Goal: Obtain resource: Download file/media

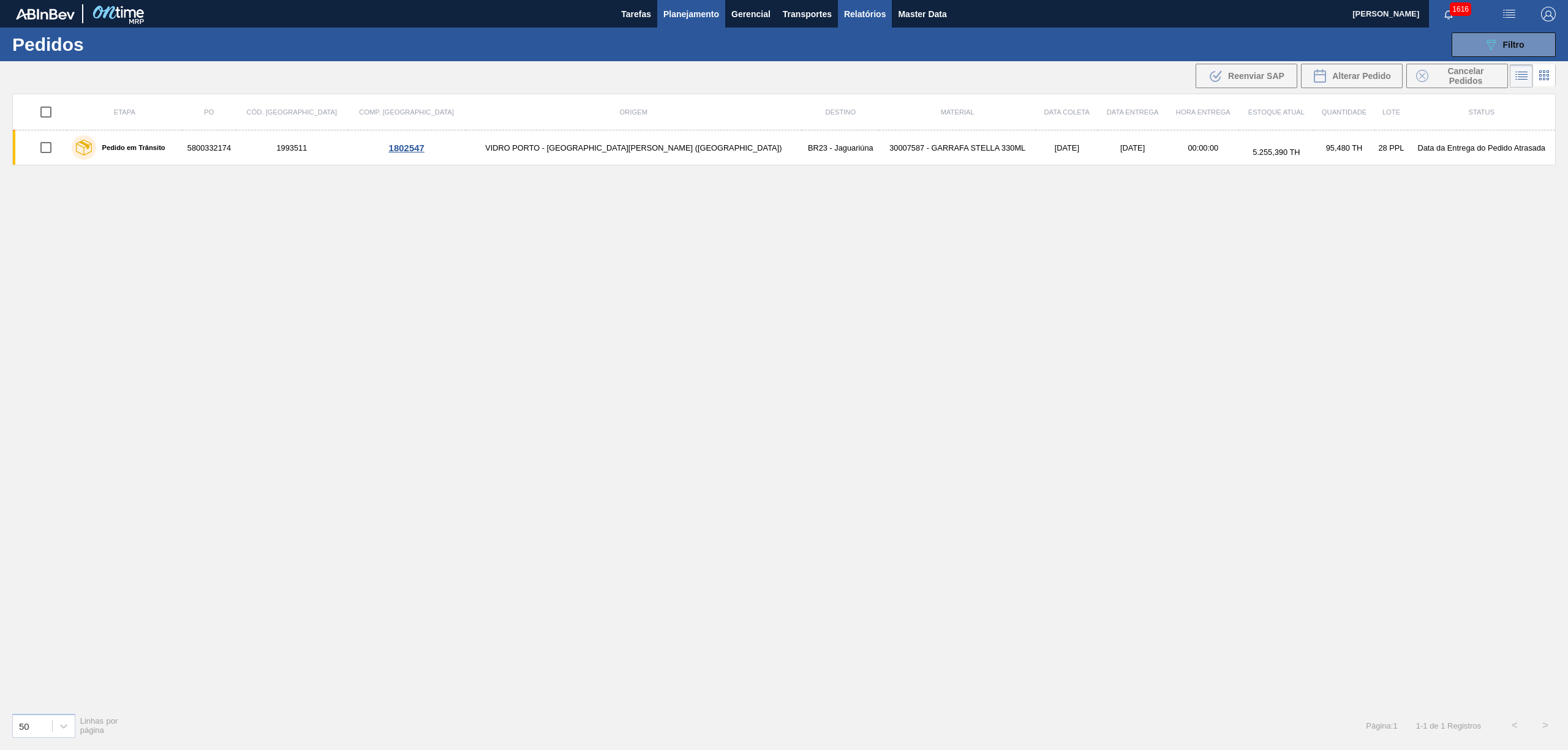
click at [883, 14] on span "Relatórios" at bounding box center [864, 14] width 42 height 14
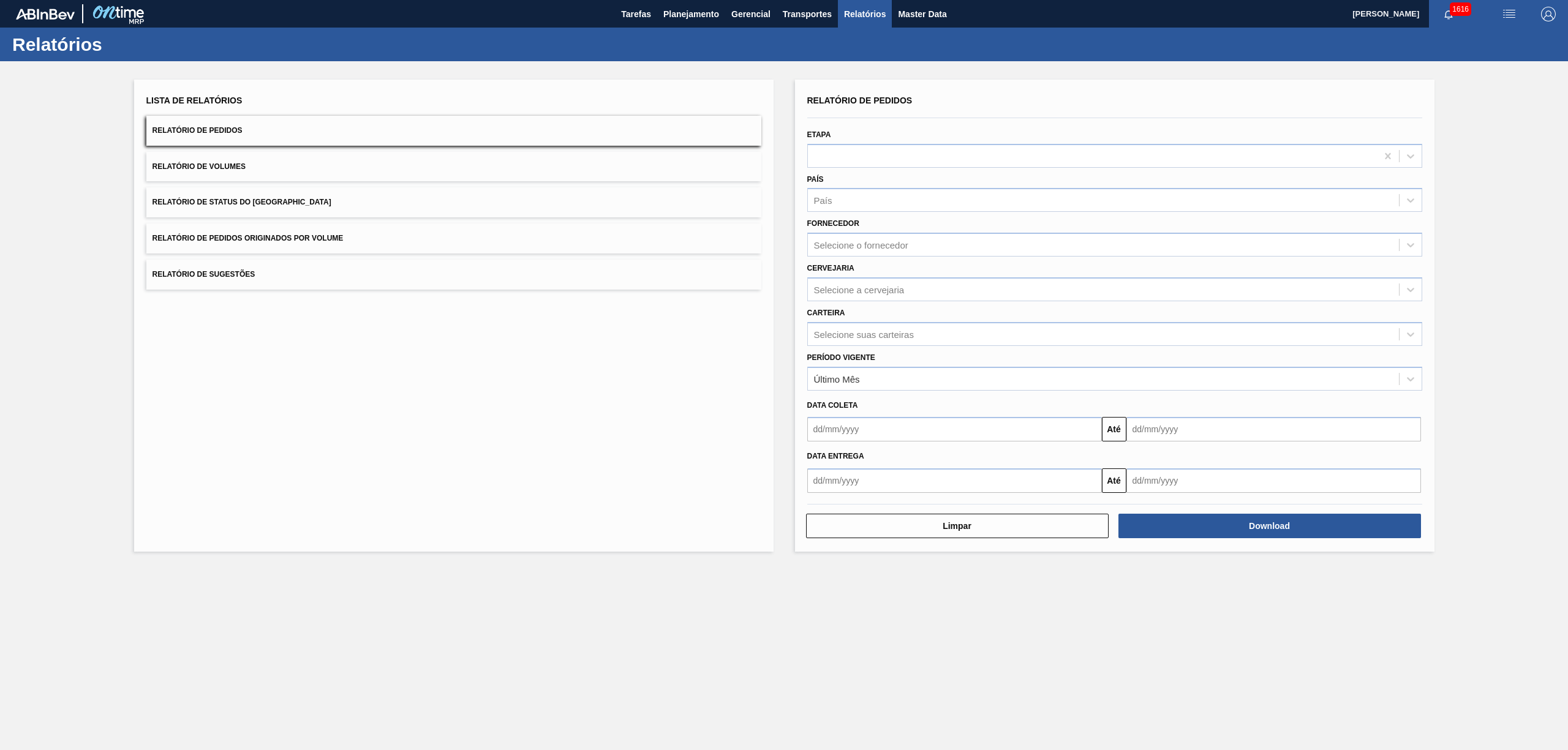
click at [246, 229] on button "Relatório de Pedidos Originados por Volume" at bounding box center [454, 238] width 615 height 30
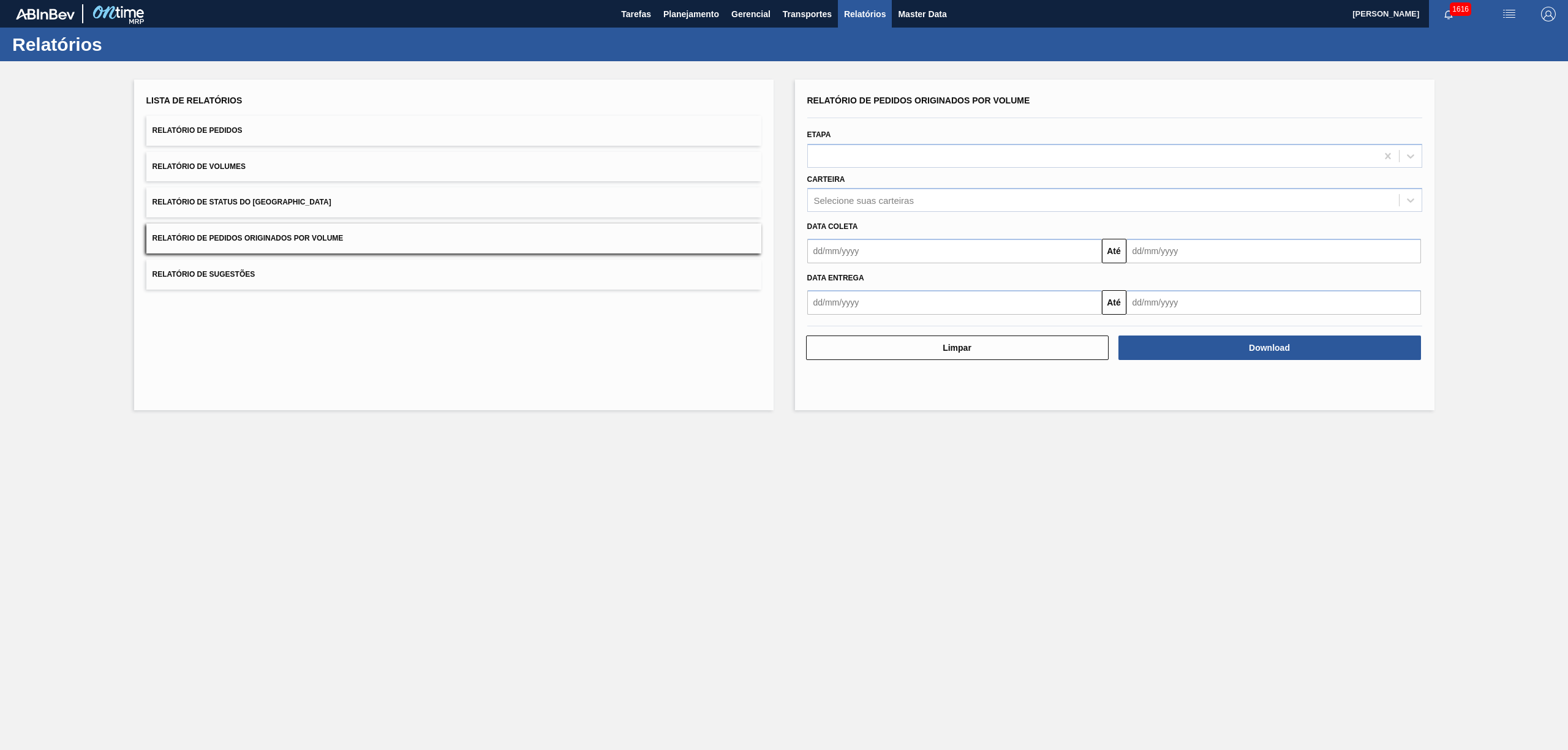
click at [865, 248] on input "text" at bounding box center [954, 251] width 294 height 25
click at [813, 287] on div "dom" at bounding box center [822, 295] width 16 height 16
click at [817, 283] on button "Previous Month" at bounding box center [818, 280] width 9 height 9
click at [822, 376] on div "20" at bounding box center [822, 379] width 16 height 16
type input "[DATE]"
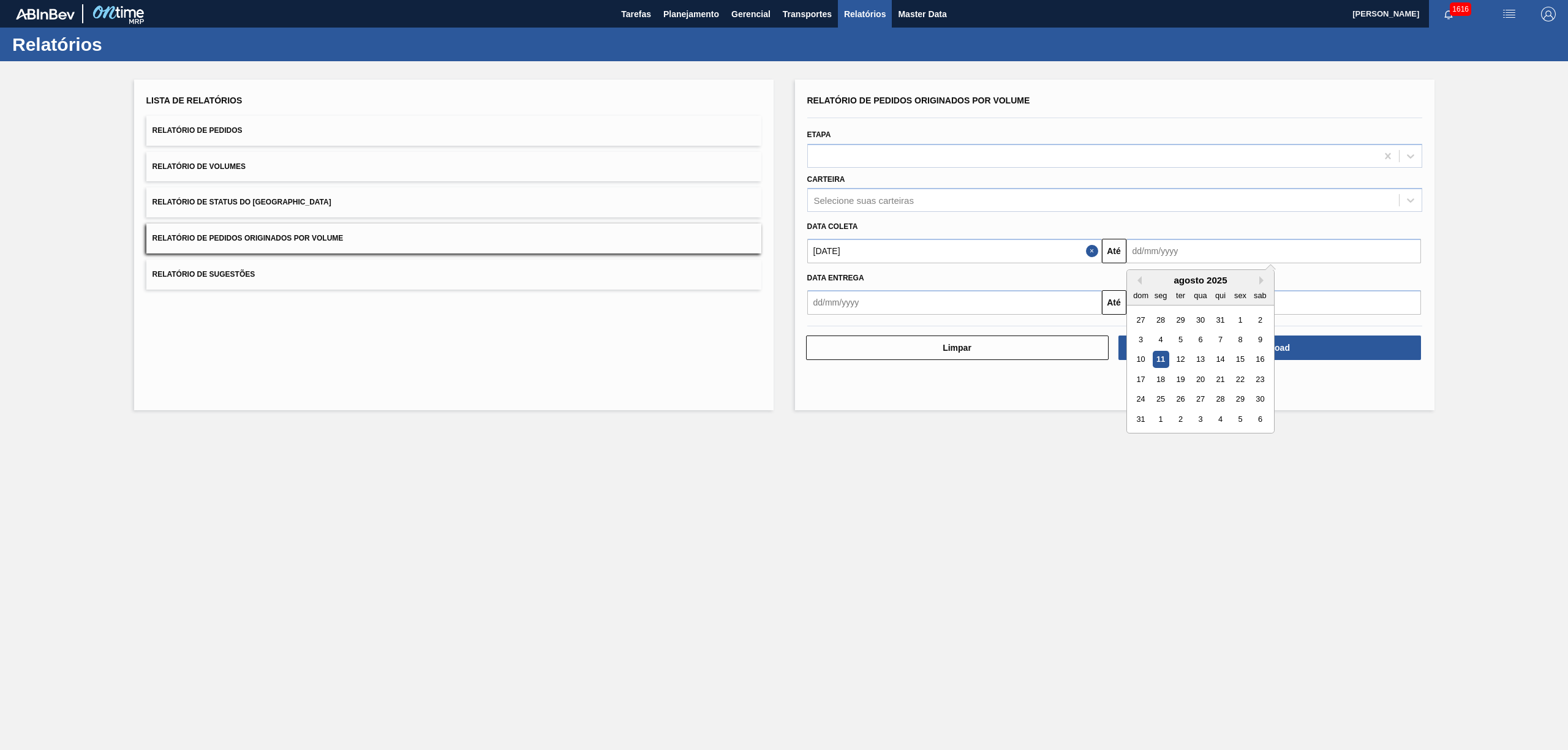
click at [1188, 246] on input "text" at bounding box center [1274, 251] width 294 height 25
click at [1177, 357] on div "12" at bounding box center [1180, 359] width 16 height 16
type input "[DATE]"
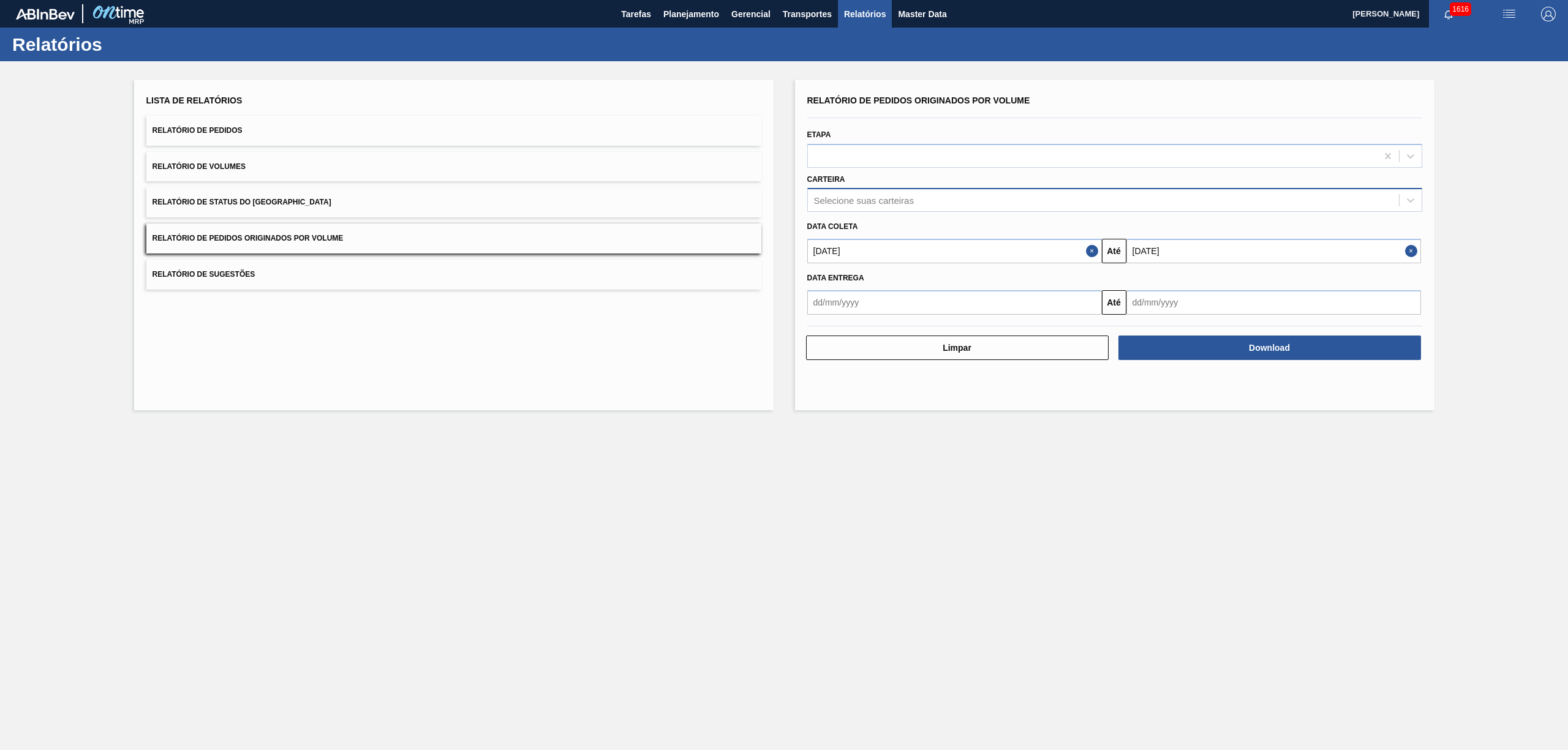
click at [914, 201] on div "Selecione suas carteiras" at bounding box center [1103, 201] width 591 height 18
type input "vidro"
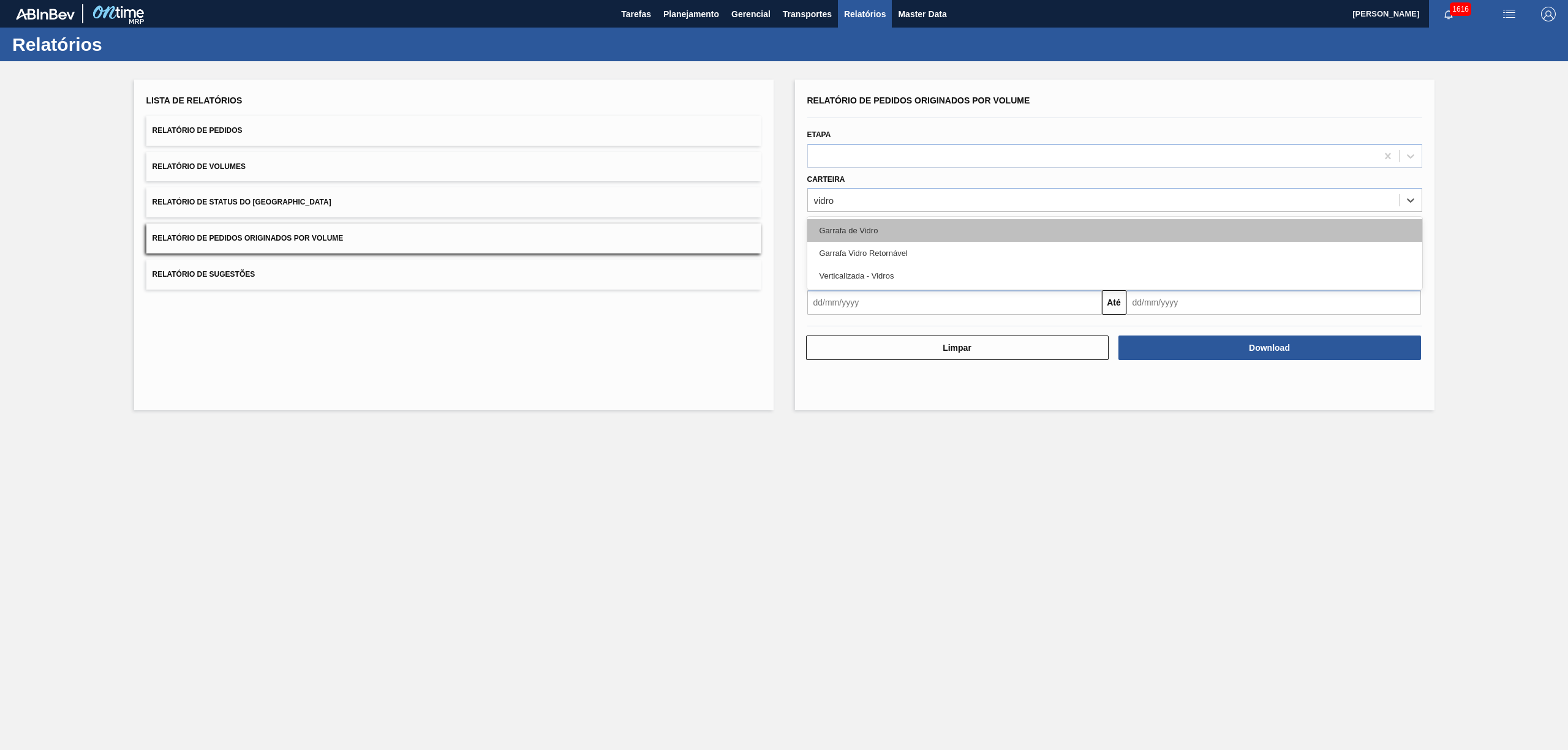
click at [883, 223] on div "Garrafa de Vidro" at bounding box center [1115, 230] width 615 height 23
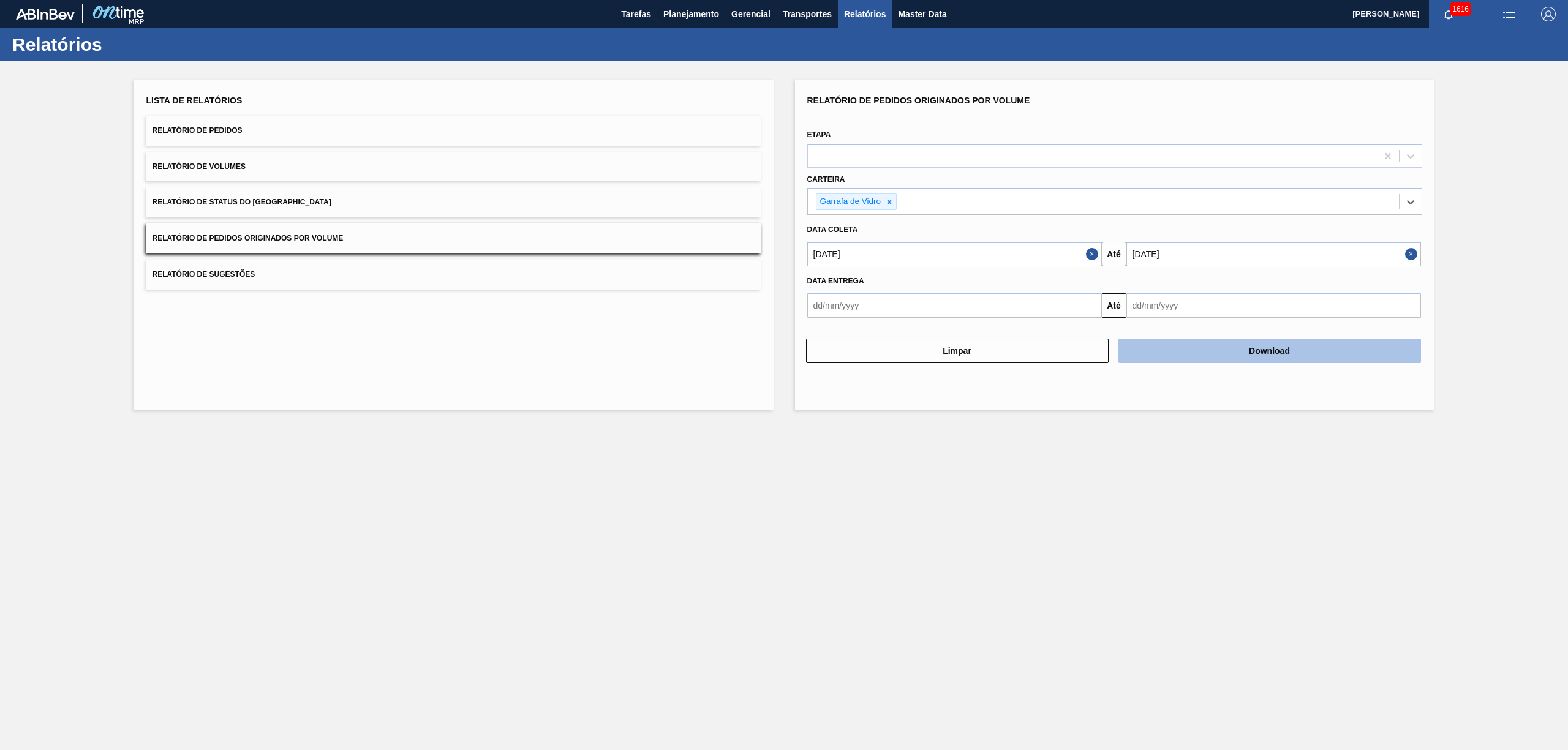
click at [1150, 346] on button "Download" at bounding box center [1269, 351] width 303 height 25
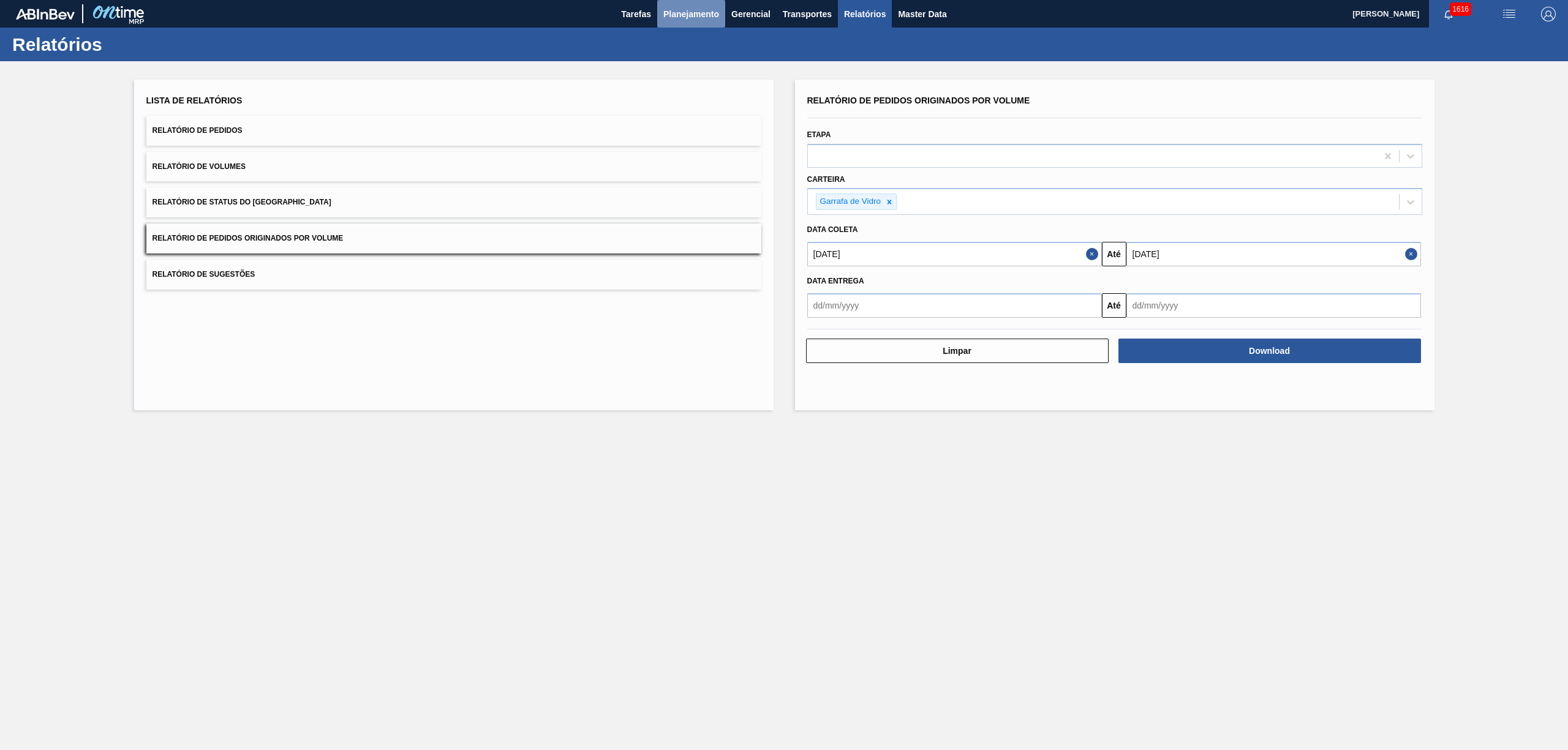
click at [670, 7] on span "Planejamento" at bounding box center [691, 14] width 55 height 14
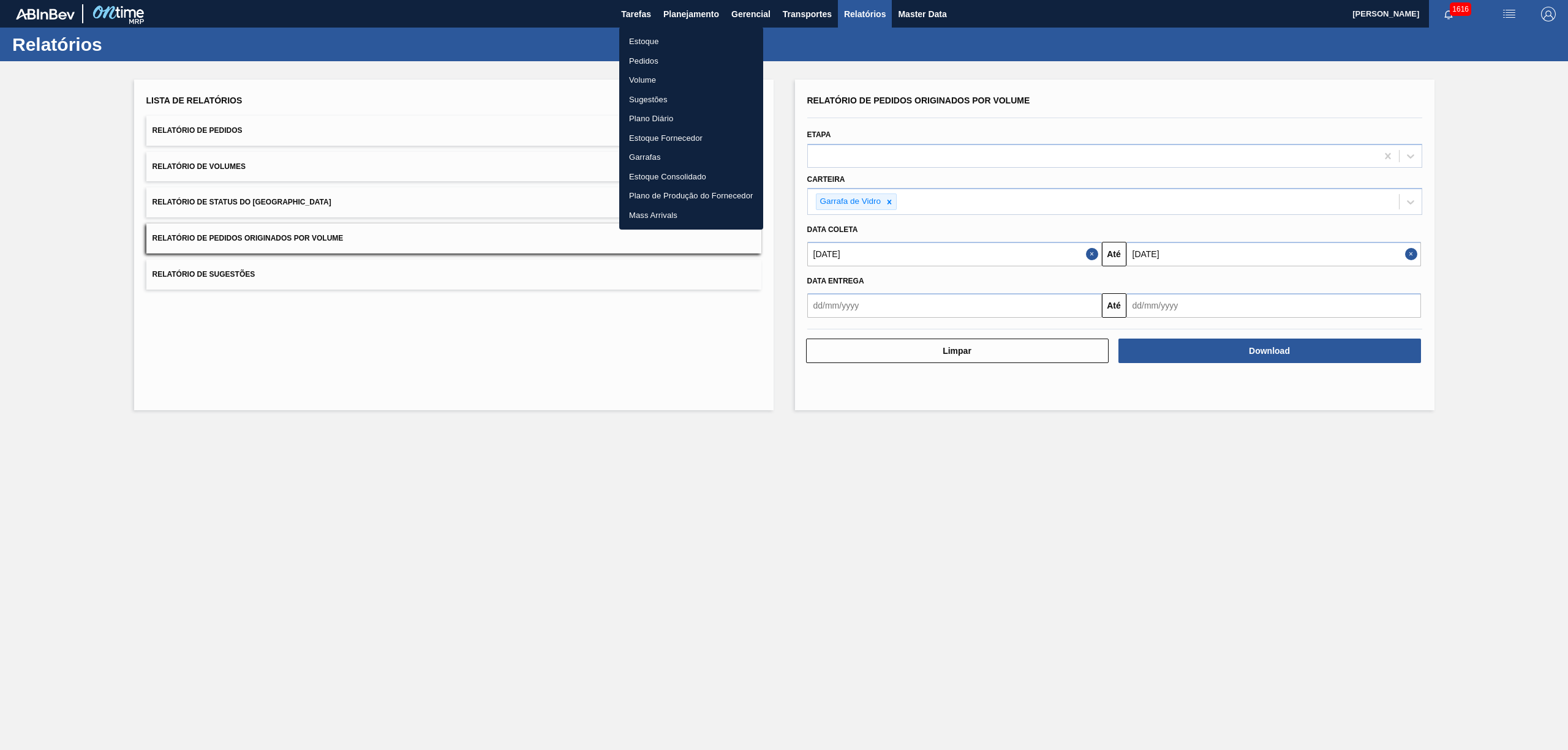
click at [635, 60] on li "Pedidos" at bounding box center [691, 61] width 144 height 20
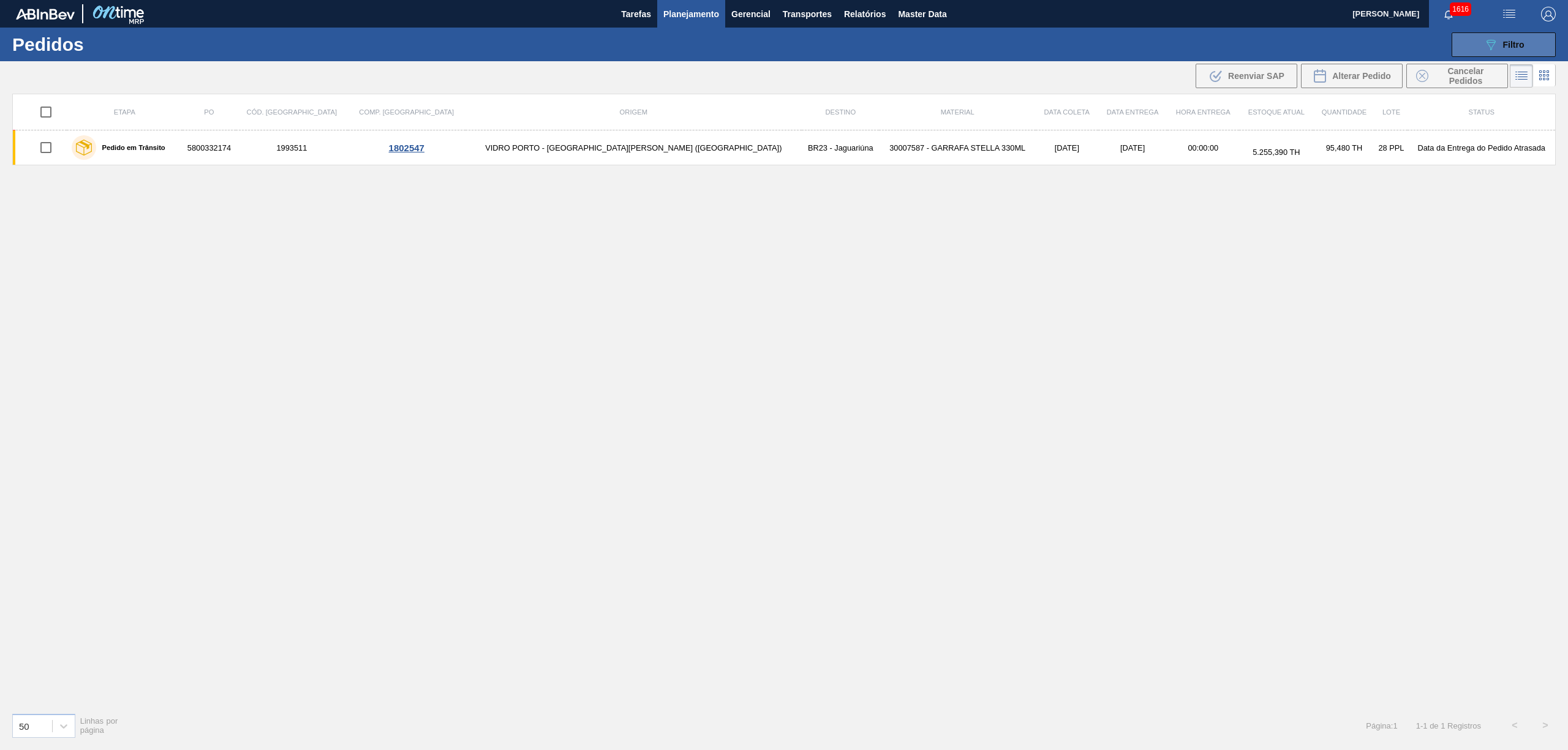
click at [1491, 53] on button "089F7B8B-B2A5-4AFE-B5C0-19BA573D28AC Filtro" at bounding box center [1504, 44] width 104 height 25
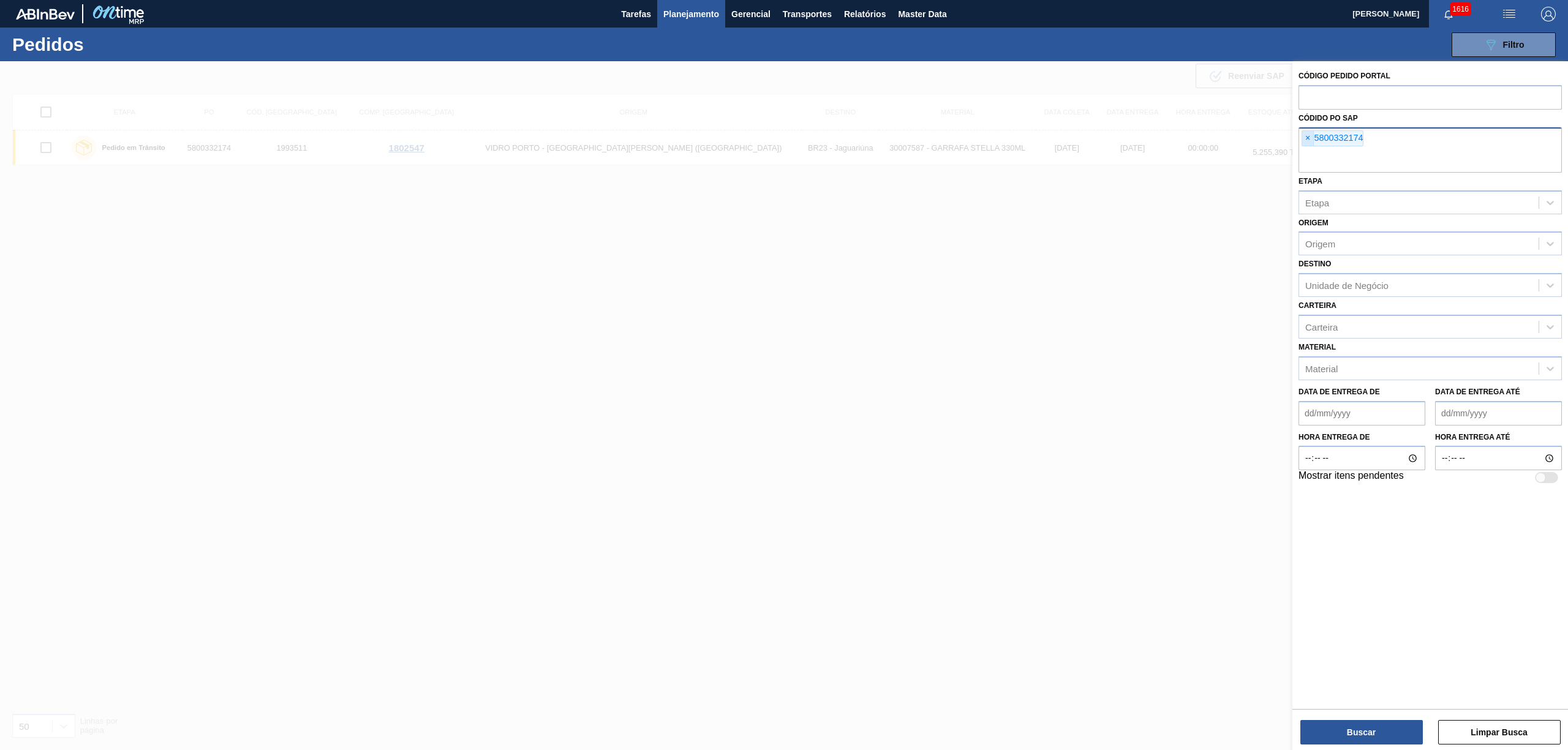
click at [1306, 133] on span "×" at bounding box center [1307, 138] width 12 height 14
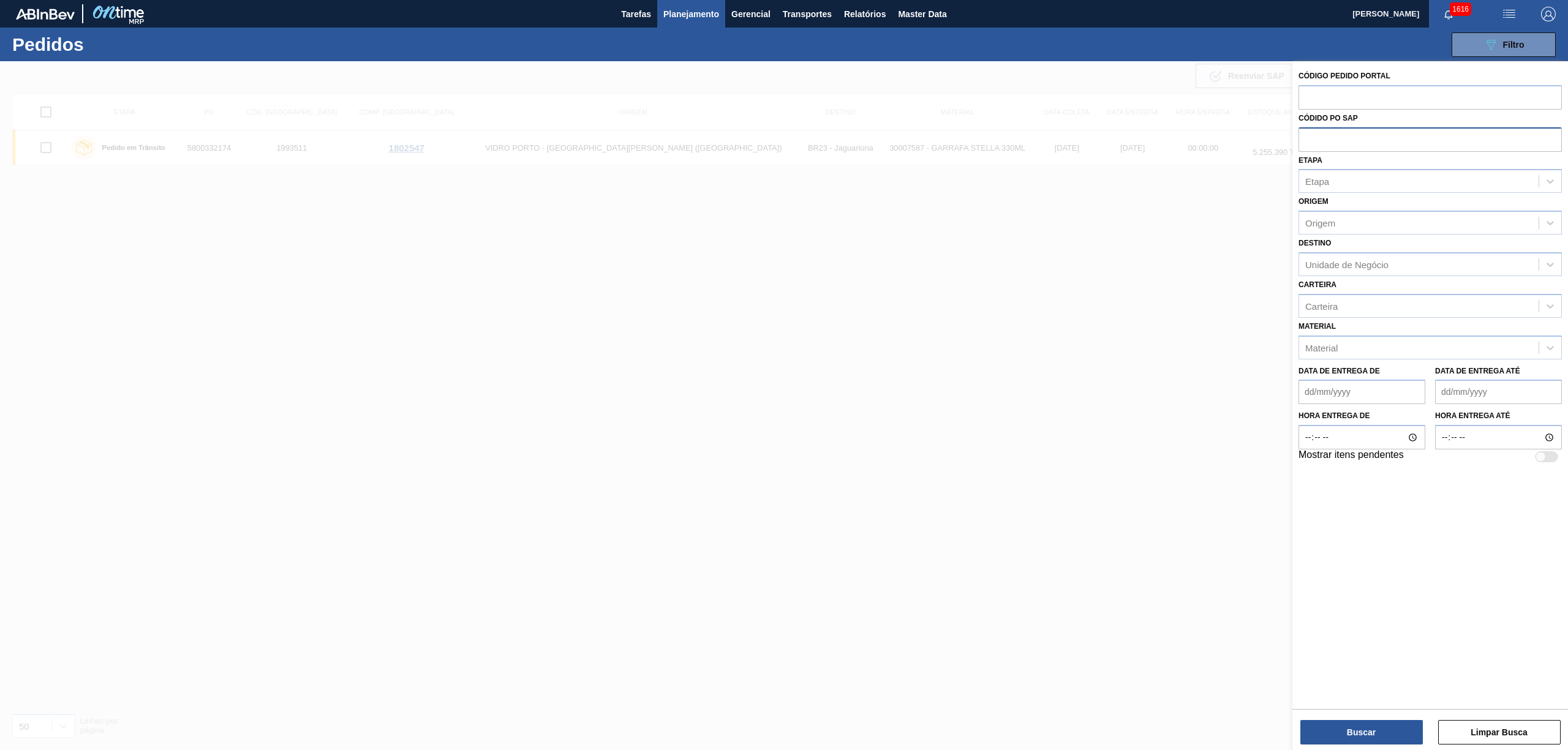
paste input "text"
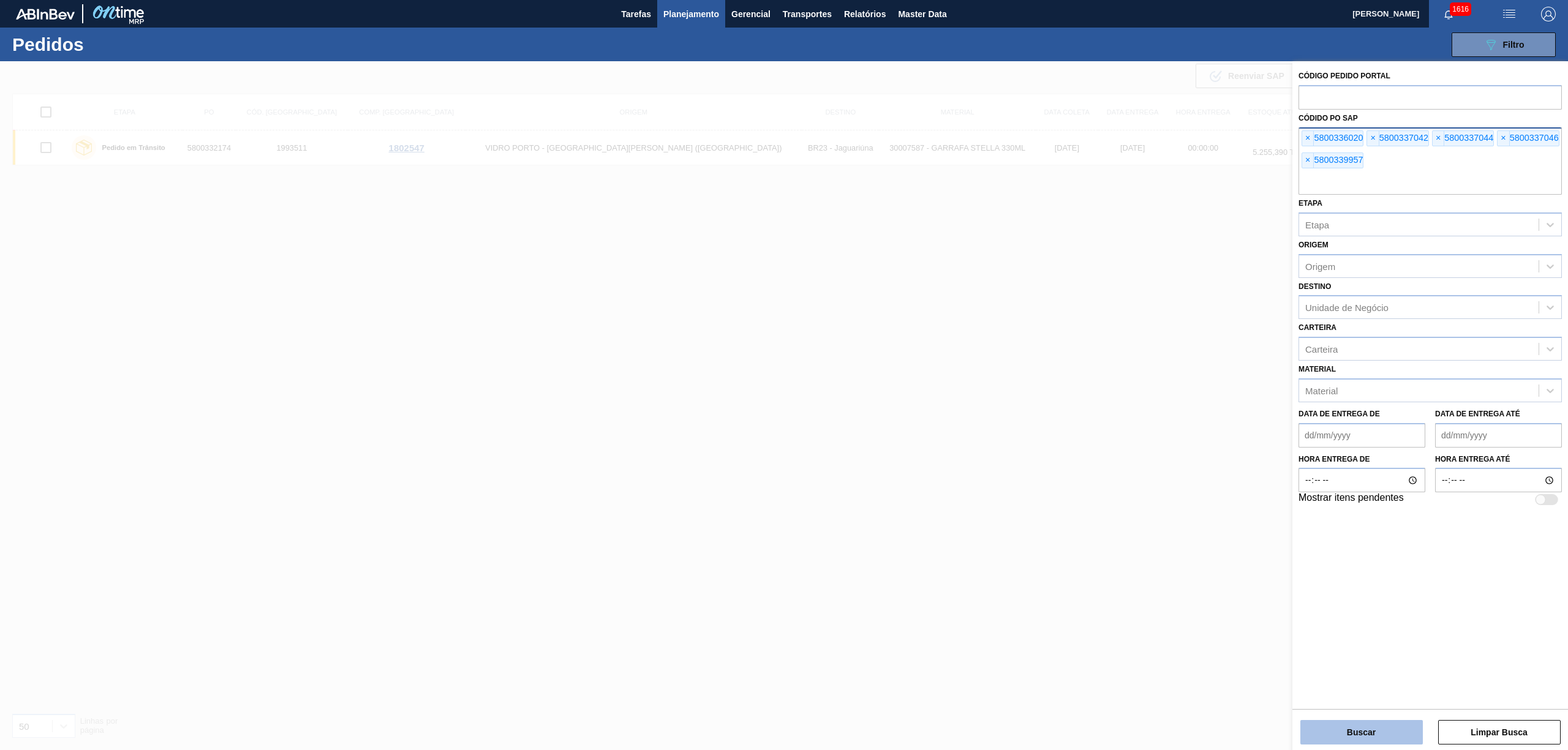
click at [1339, 728] on button "Buscar" at bounding box center [1361, 732] width 123 height 25
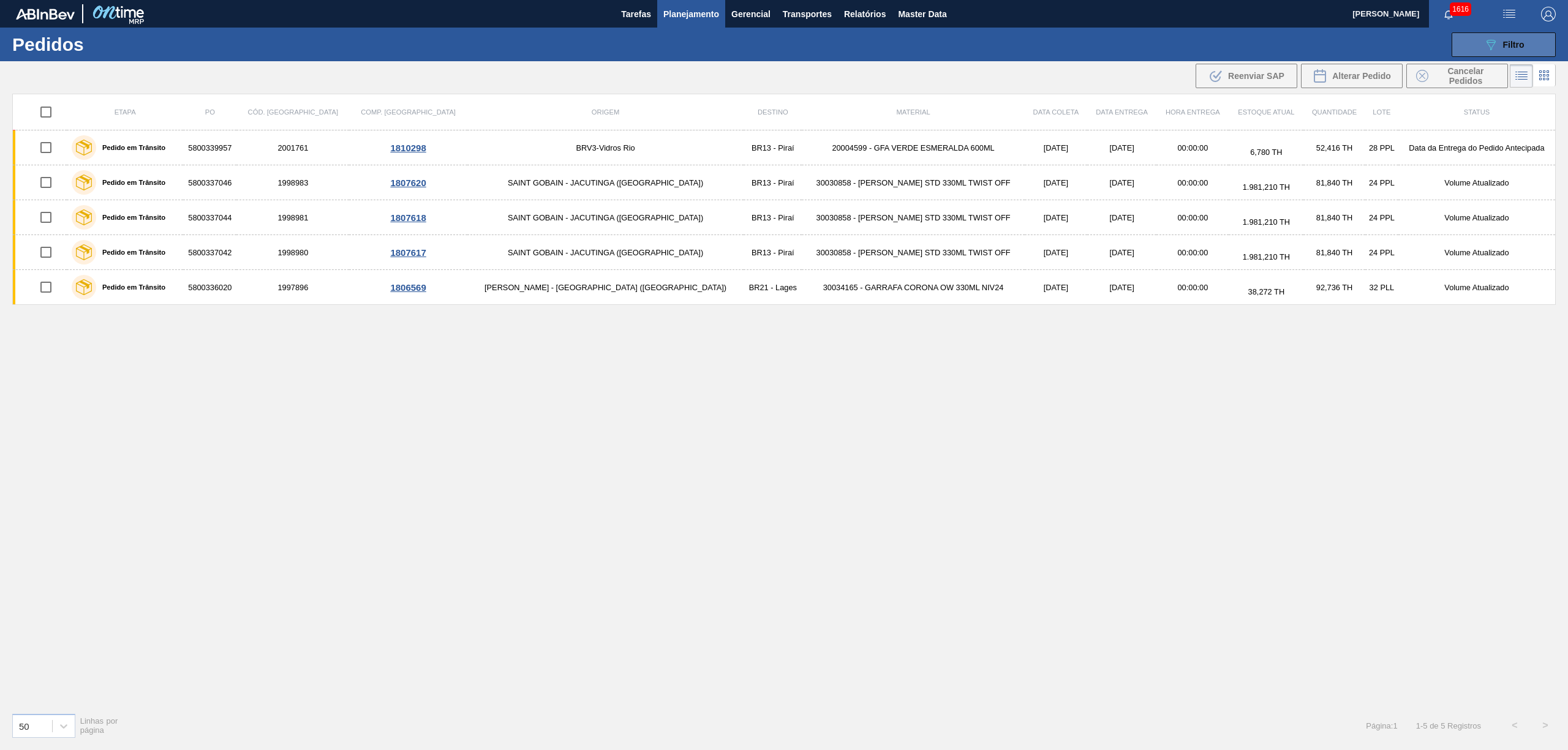
click at [1526, 40] on button "089F7B8B-B2A5-4AFE-B5C0-19BA573D28AC Filtro" at bounding box center [1504, 44] width 104 height 25
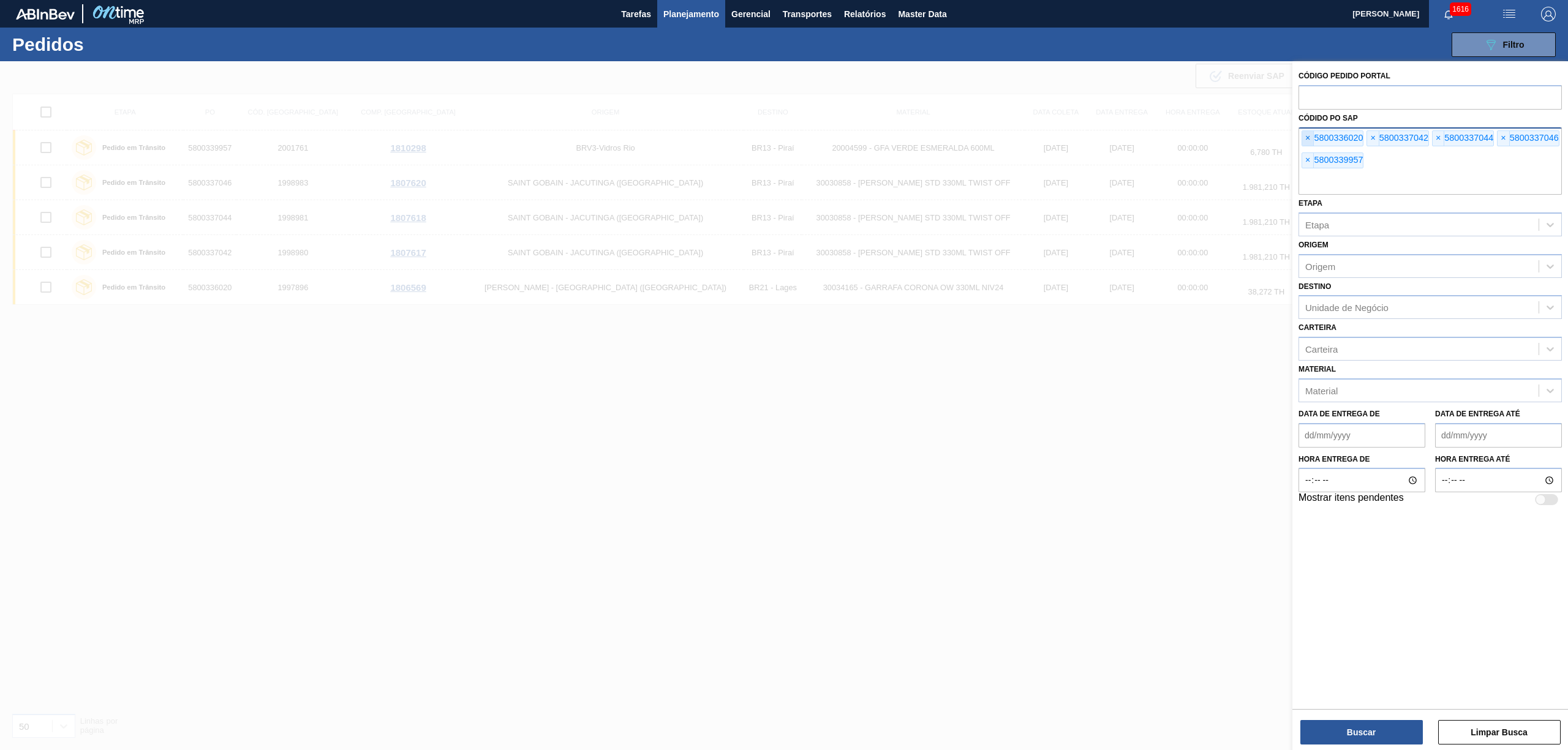
click at [1304, 133] on span "×" at bounding box center [1307, 138] width 12 height 14
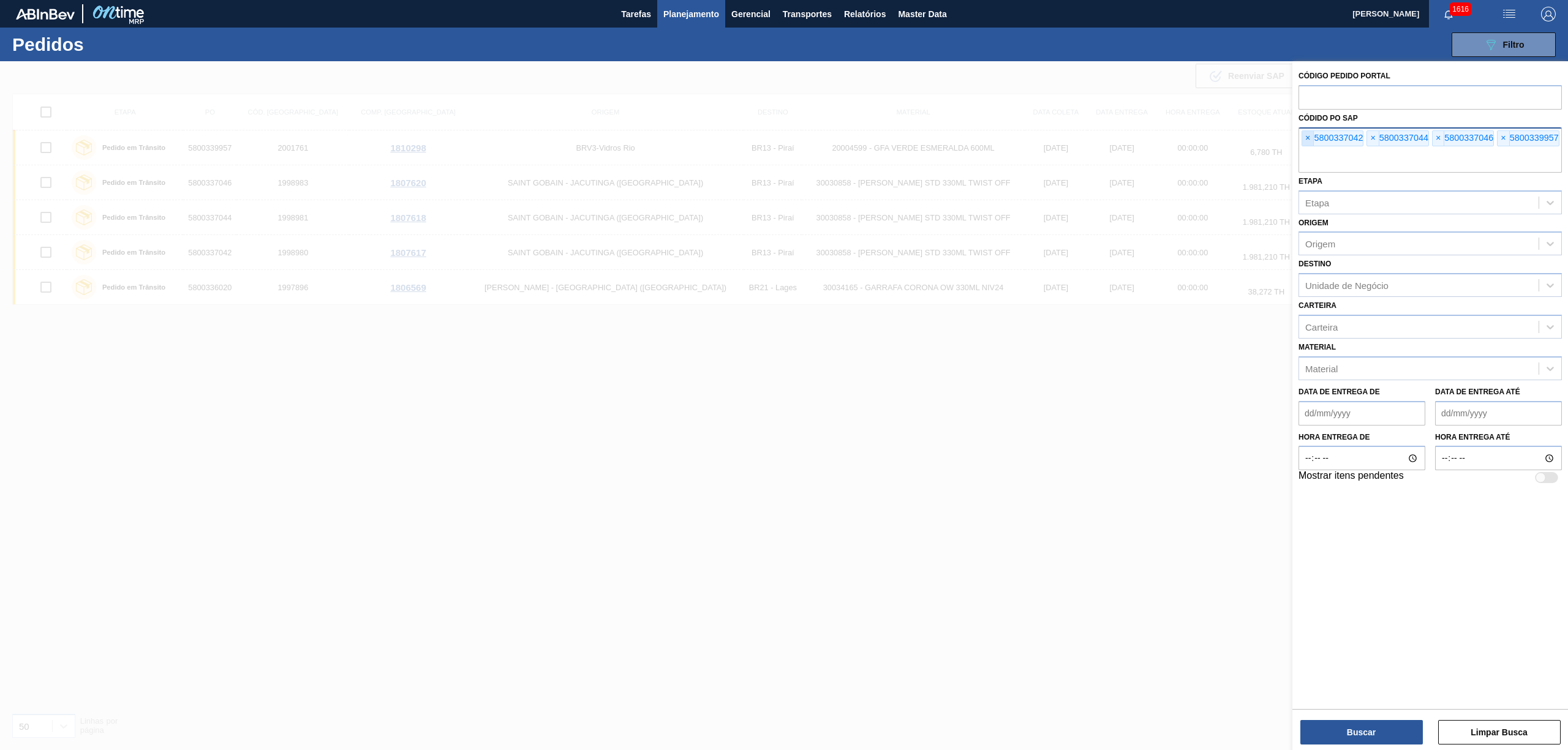
click at [1304, 133] on span "×" at bounding box center [1307, 138] width 12 height 14
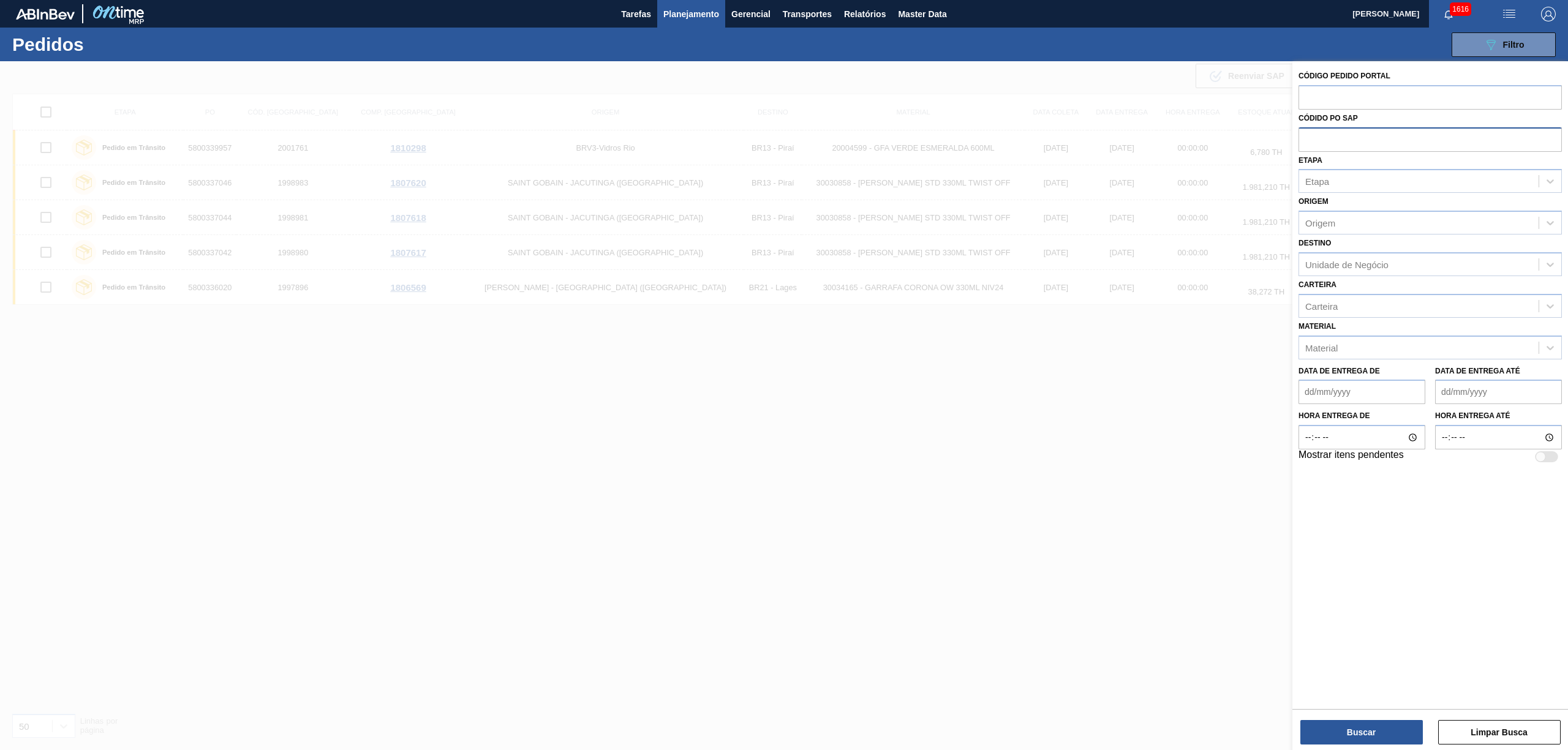
click at [1304, 133] on input "text" at bounding box center [1430, 139] width 264 height 23
paste input "text"
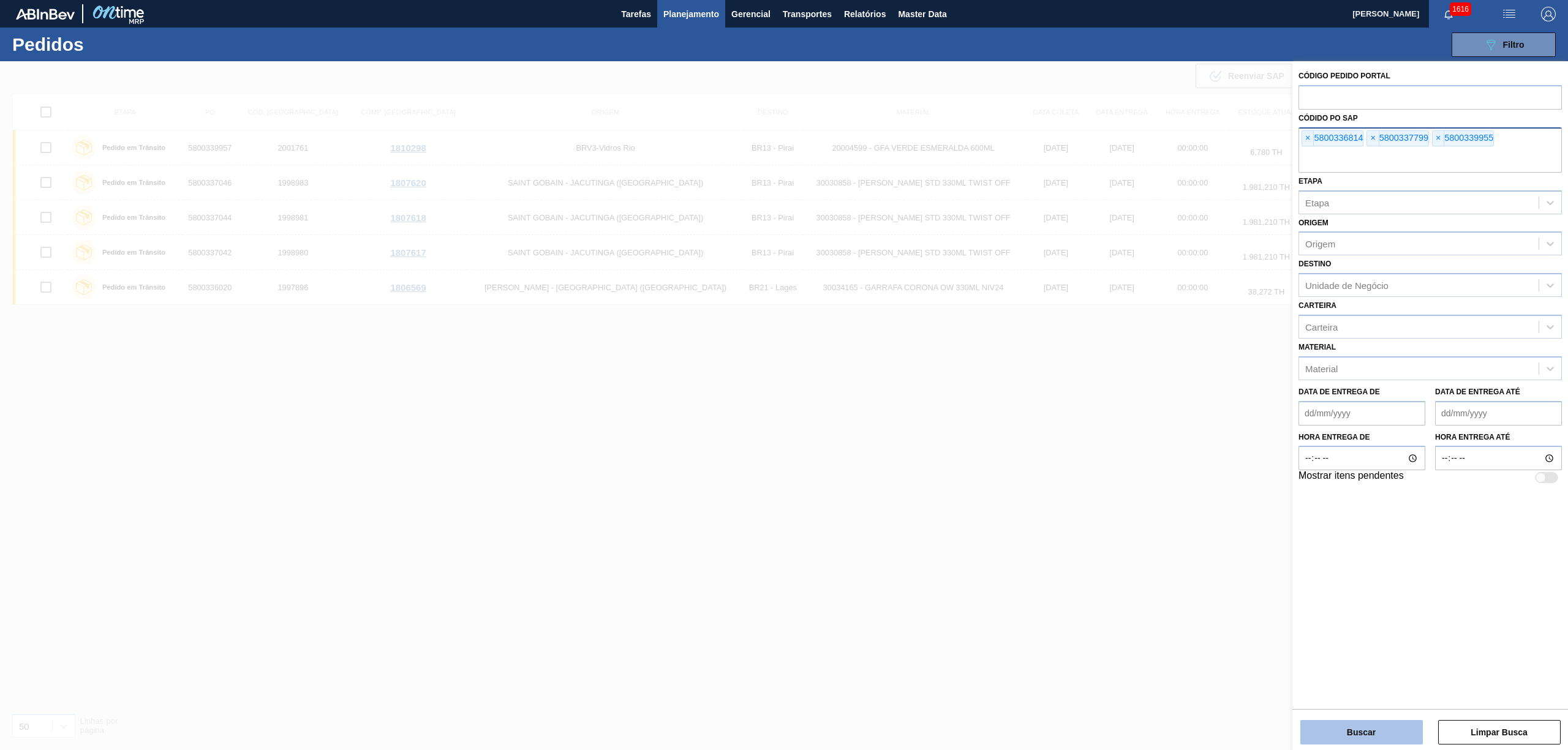
click at [1340, 723] on button "Buscar" at bounding box center [1361, 732] width 123 height 25
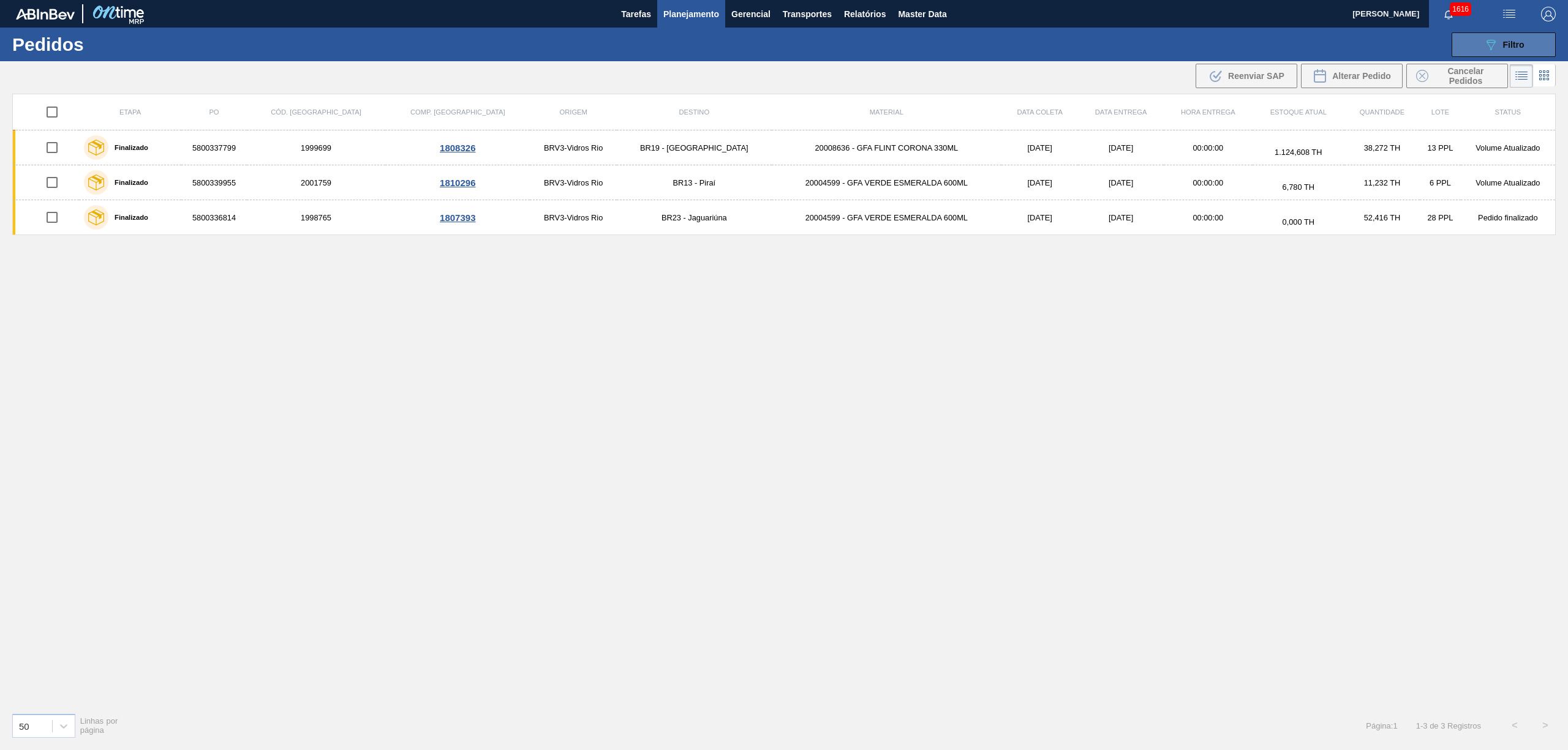
click at [1505, 44] on span "Filtro" at bounding box center [1513, 44] width 21 height 10
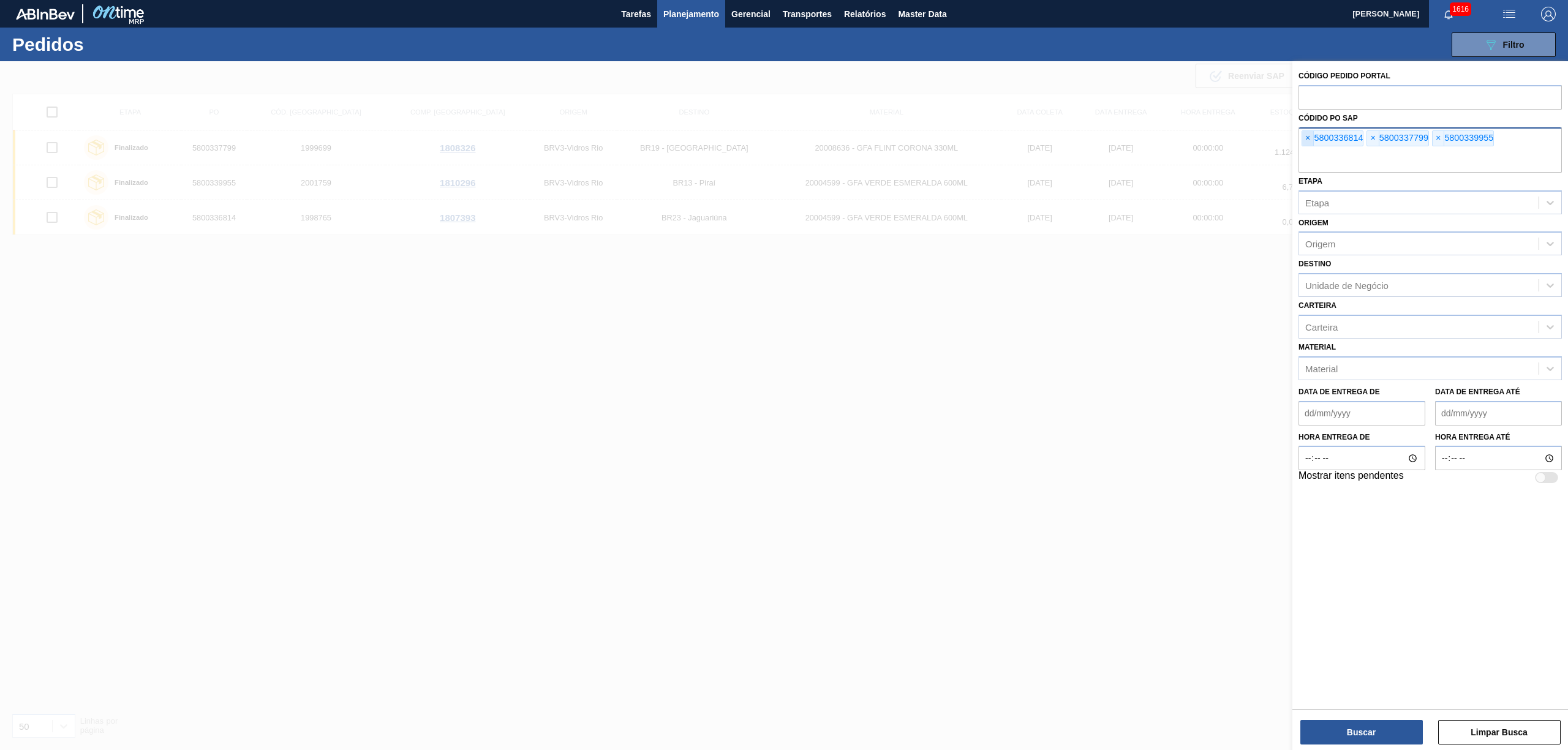
click at [1304, 136] on span "×" at bounding box center [1307, 138] width 12 height 14
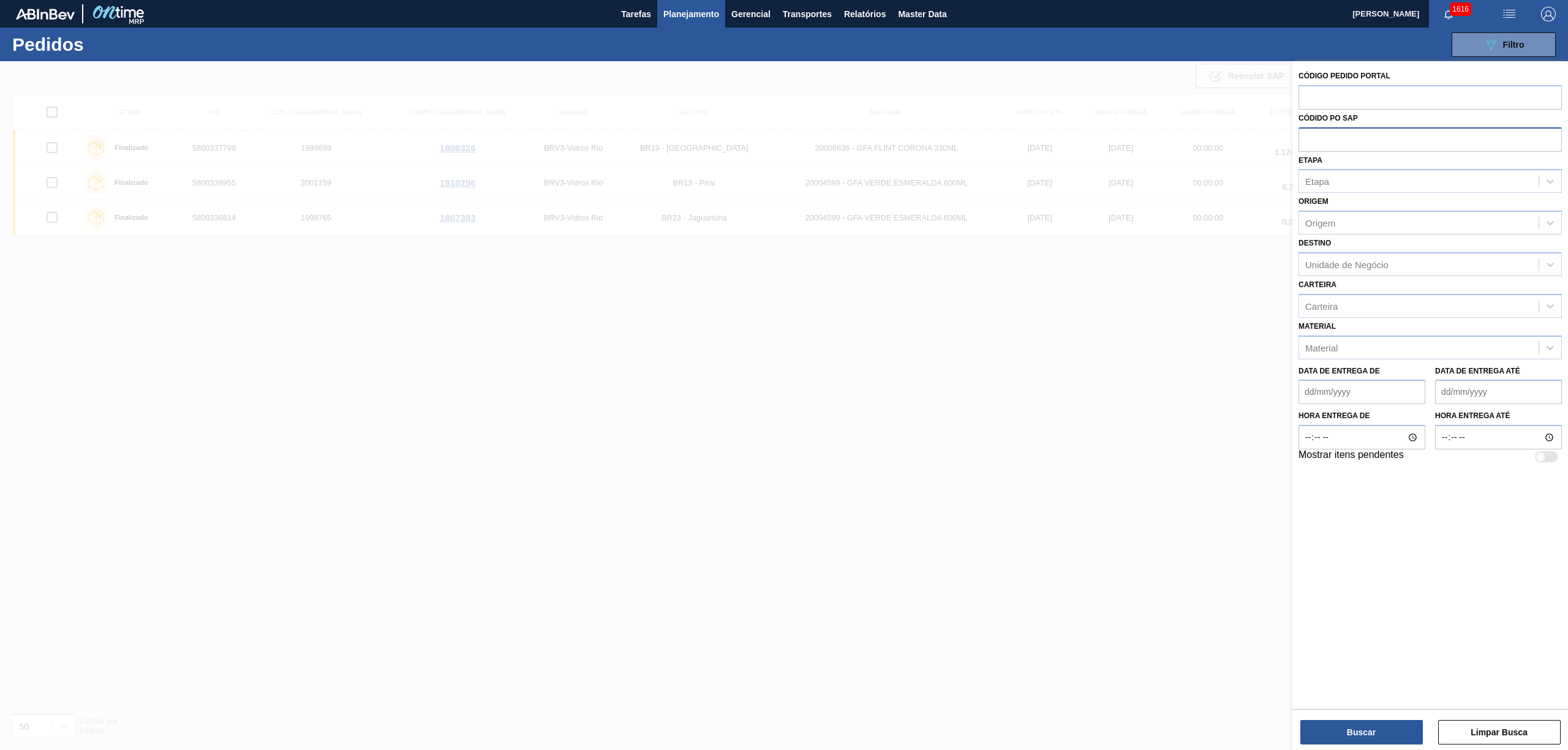
click at [1304, 136] on input "text" at bounding box center [1430, 139] width 264 height 23
paste input "5800341222"
type input "5800341222"
click at [1360, 719] on div "Buscar Limpar Busca" at bounding box center [1430, 726] width 275 height 34
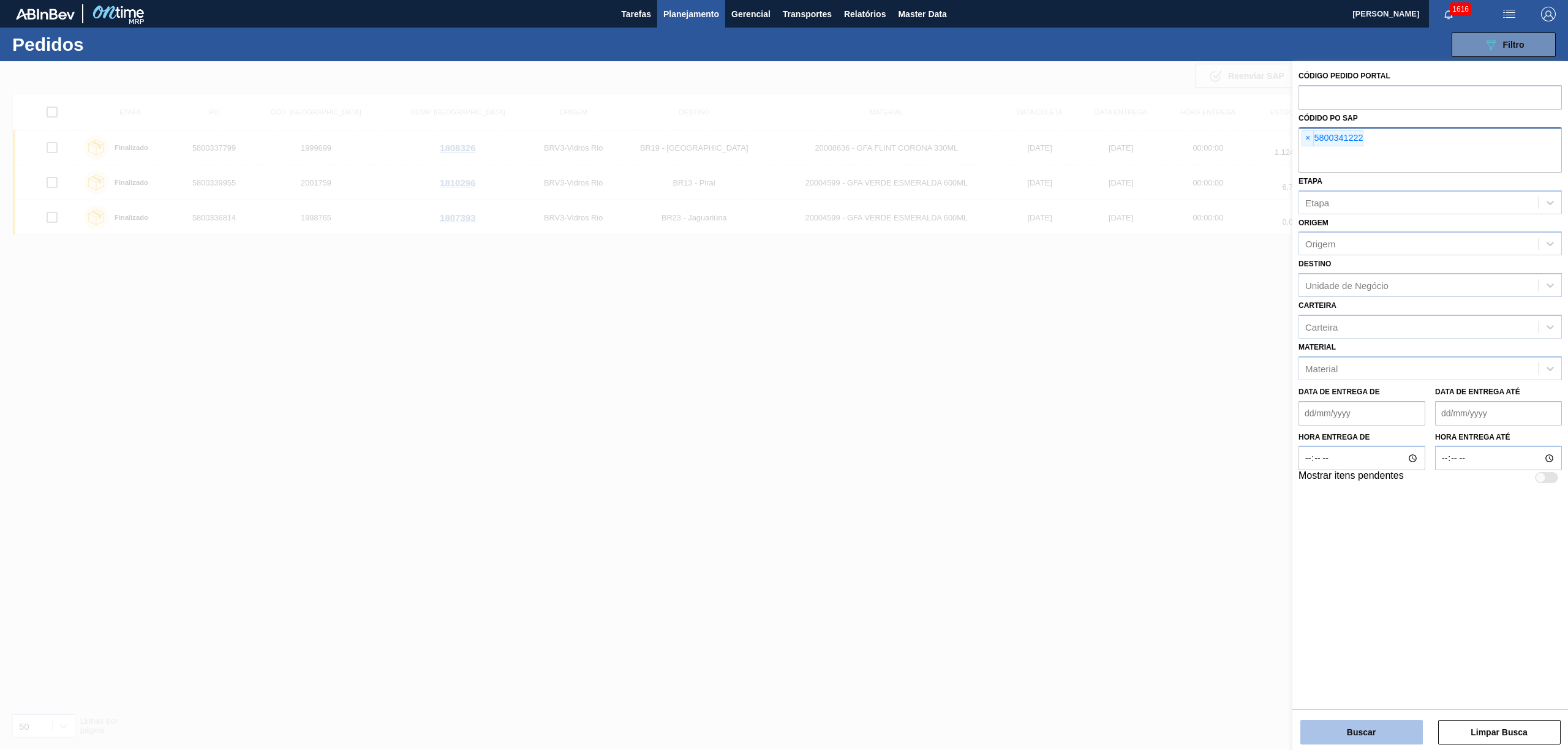
click at [1362, 738] on button "Buscar" at bounding box center [1361, 732] width 123 height 25
